Goal: Understand process/instructions

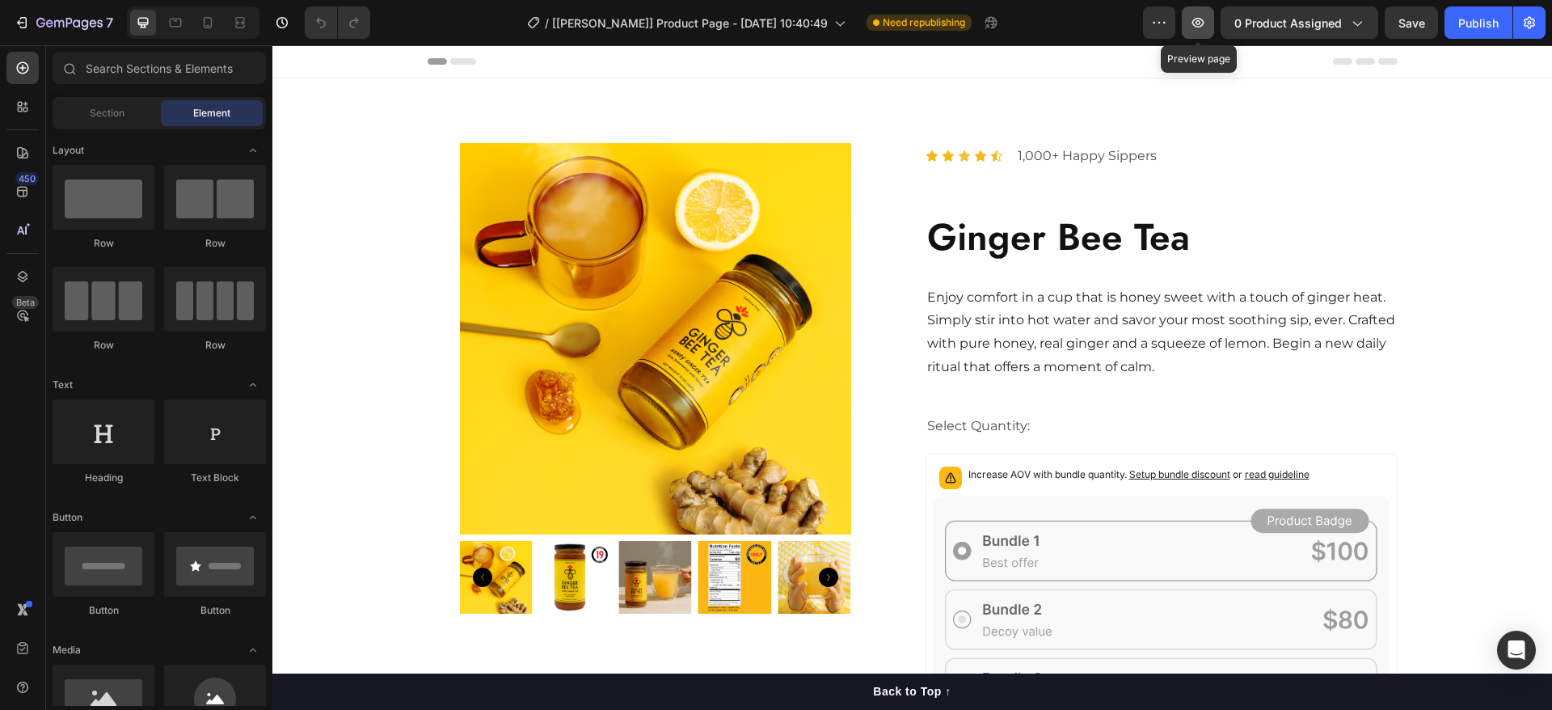
click at [1199, 27] on icon "button" at bounding box center [1198, 23] width 16 height 16
click at [1174, 21] on button "button" at bounding box center [1159, 22] width 32 height 32
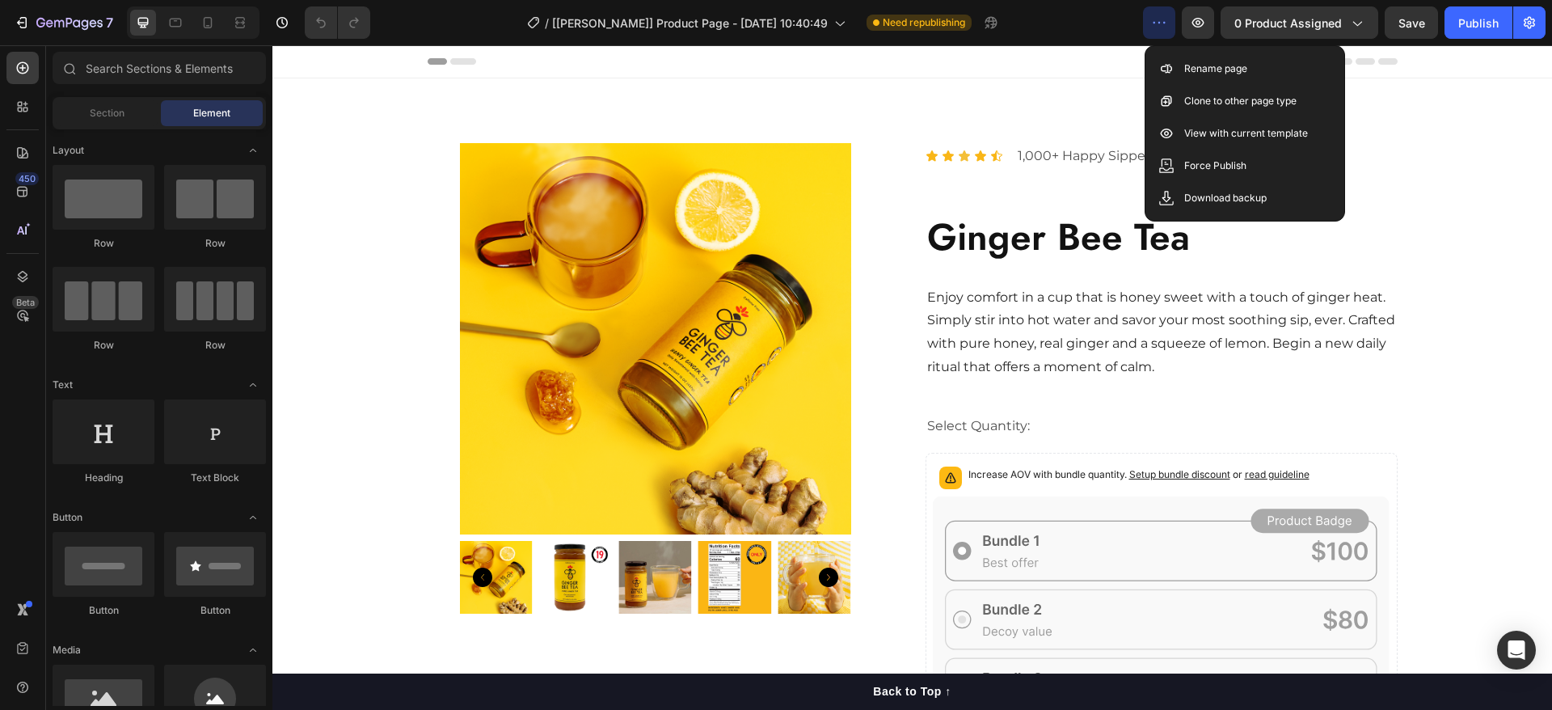
drag, startPoint x: 1215, startPoint y: 137, endPoint x: 1198, endPoint y: 1, distance: 136.8
click at [1216, 136] on p "View with current template" at bounding box center [1246, 133] width 124 height 16
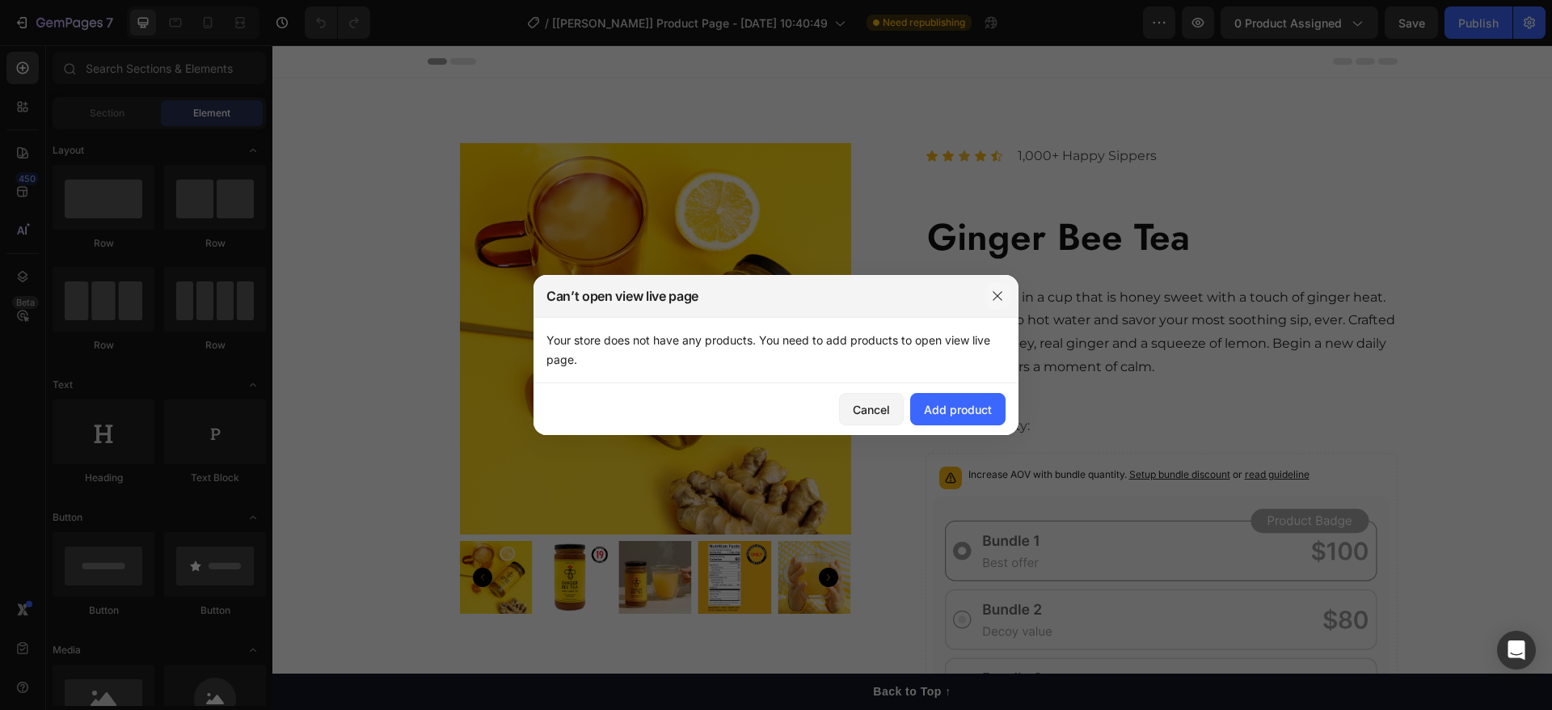
drag, startPoint x: 1001, startPoint y: 272, endPoint x: 998, endPoint y: 289, distance: 17.9
click at [998, 284] on div "Can’t open view live page Your store does not have any products. You need to ad…" at bounding box center [776, 355] width 1552 height 710
click at [993, 288] on button "button" at bounding box center [997, 296] width 26 height 26
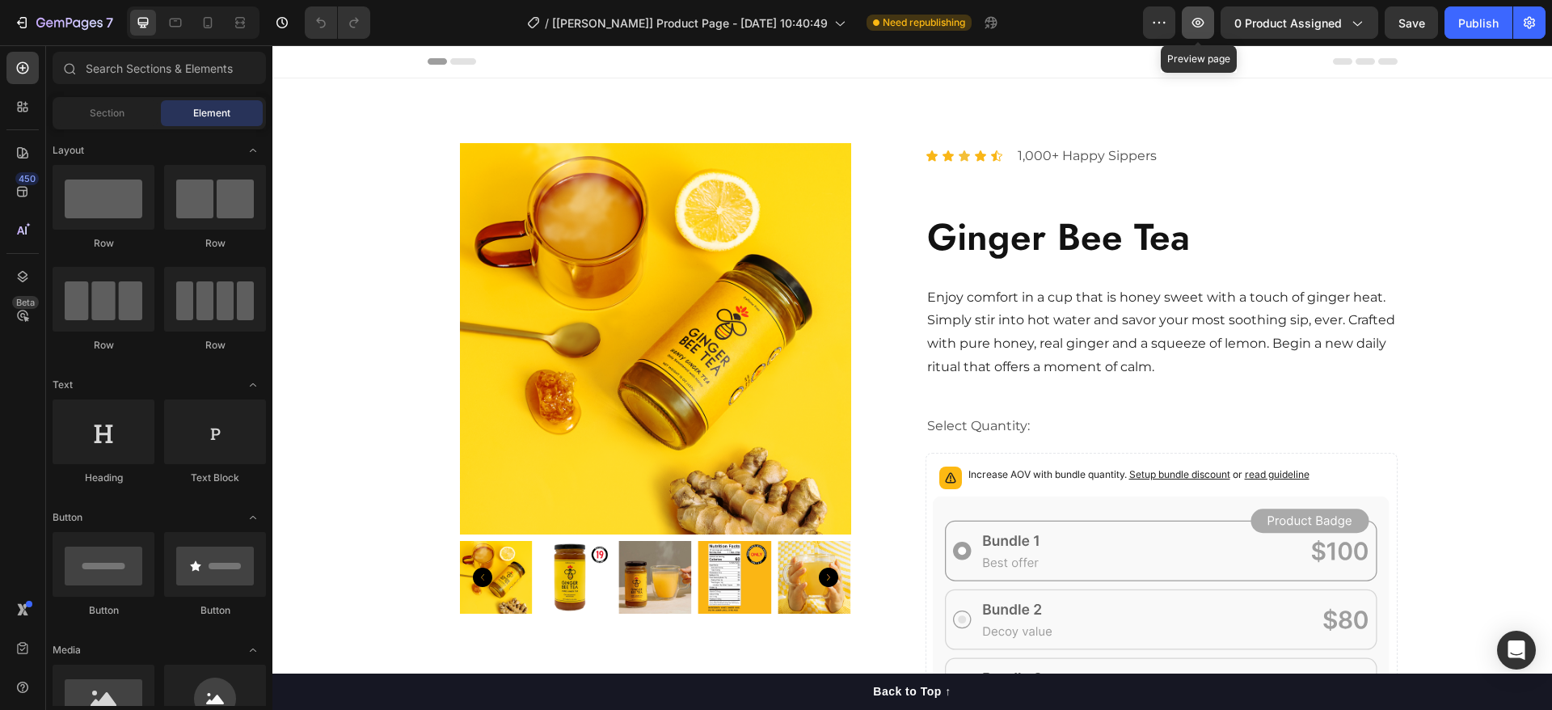
click at [1204, 12] on button "button" at bounding box center [1198, 22] width 32 height 32
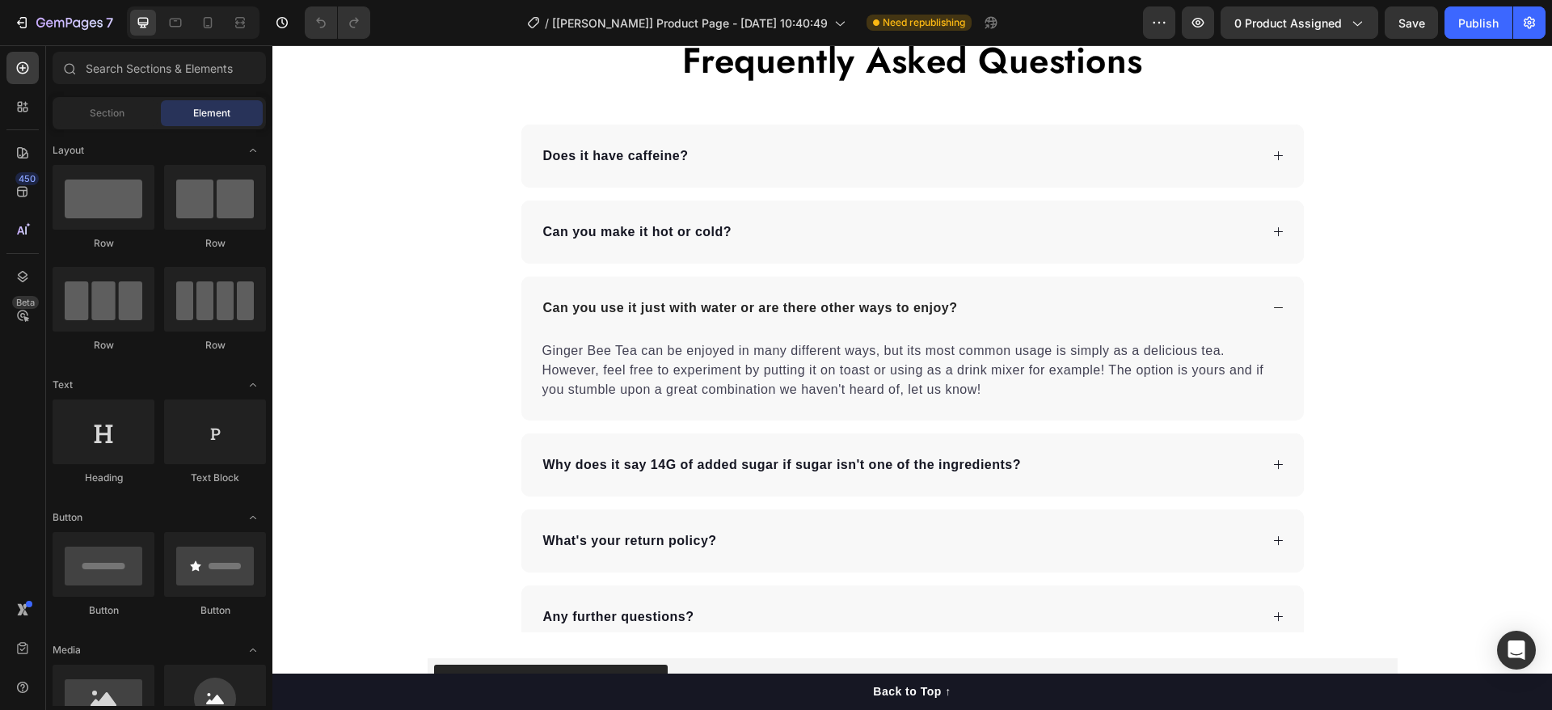
scroll to position [3053, 0]
